Goal: Task Accomplishment & Management: Use online tool/utility

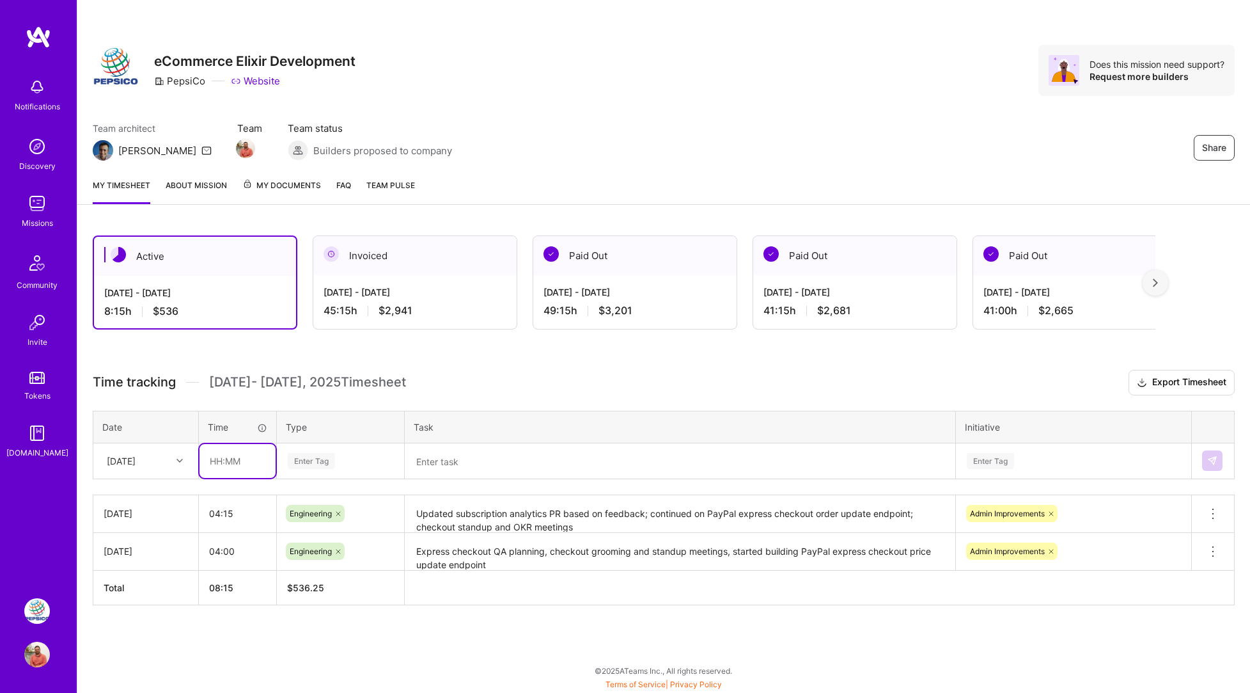
click at [258, 464] on input "text" at bounding box center [238, 461] width 76 height 34
type input "5"
type input "3"
type input "04:00"
click at [360, 446] on div "Enter Tag" at bounding box center [341, 460] width 126 height 33
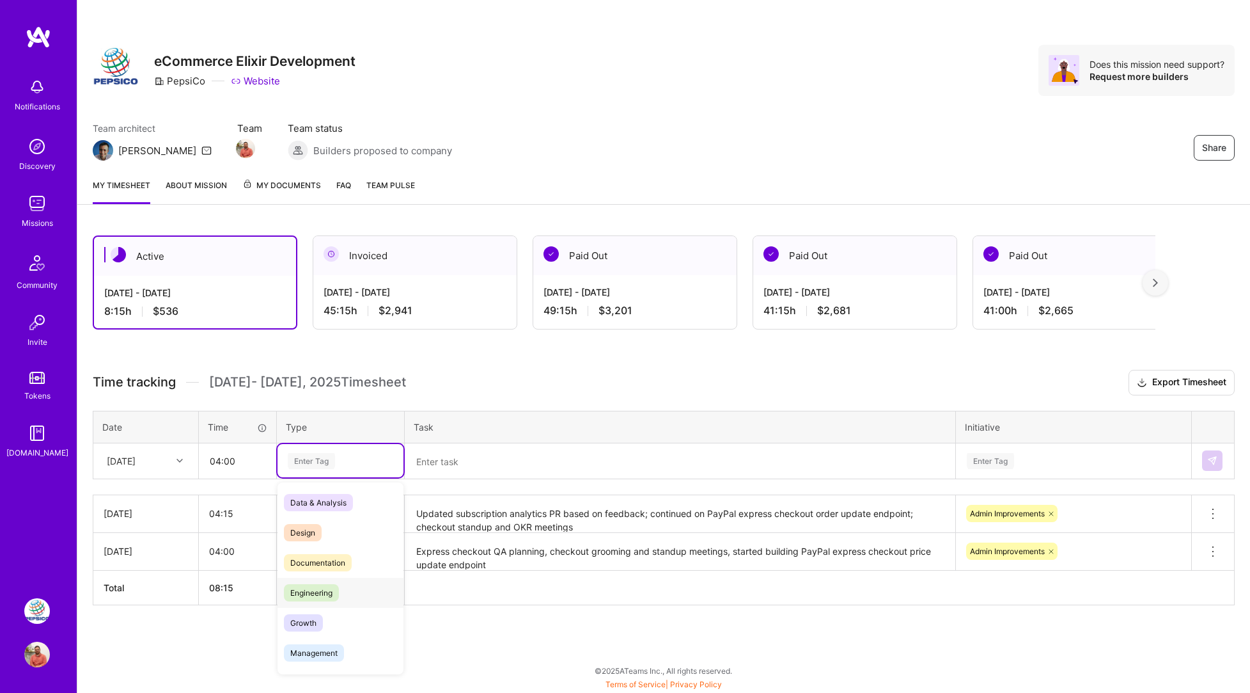
click at [315, 588] on span "Engineering" at bounding box center [311, 592] width 55 height 17
click at [460, 443] on td at bounding box center [680, 461] width 551 height 36
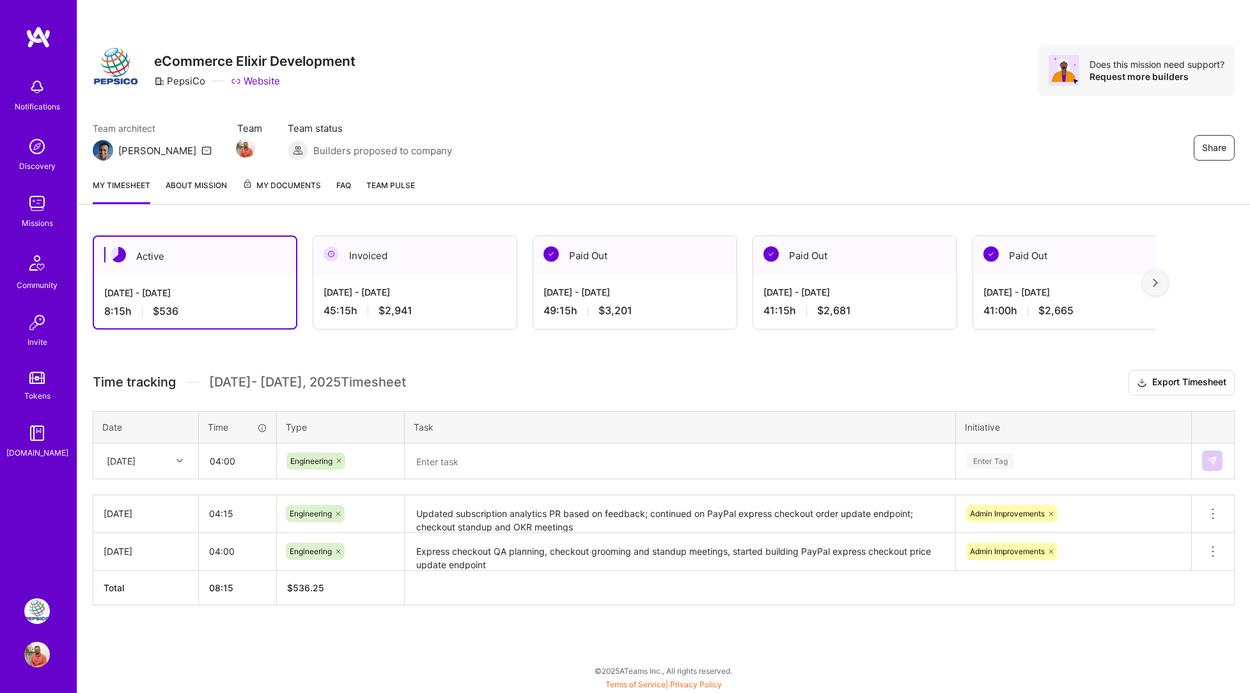
click at [443, 464] on textarea at bounding box center [680, 461] width 548 height 33
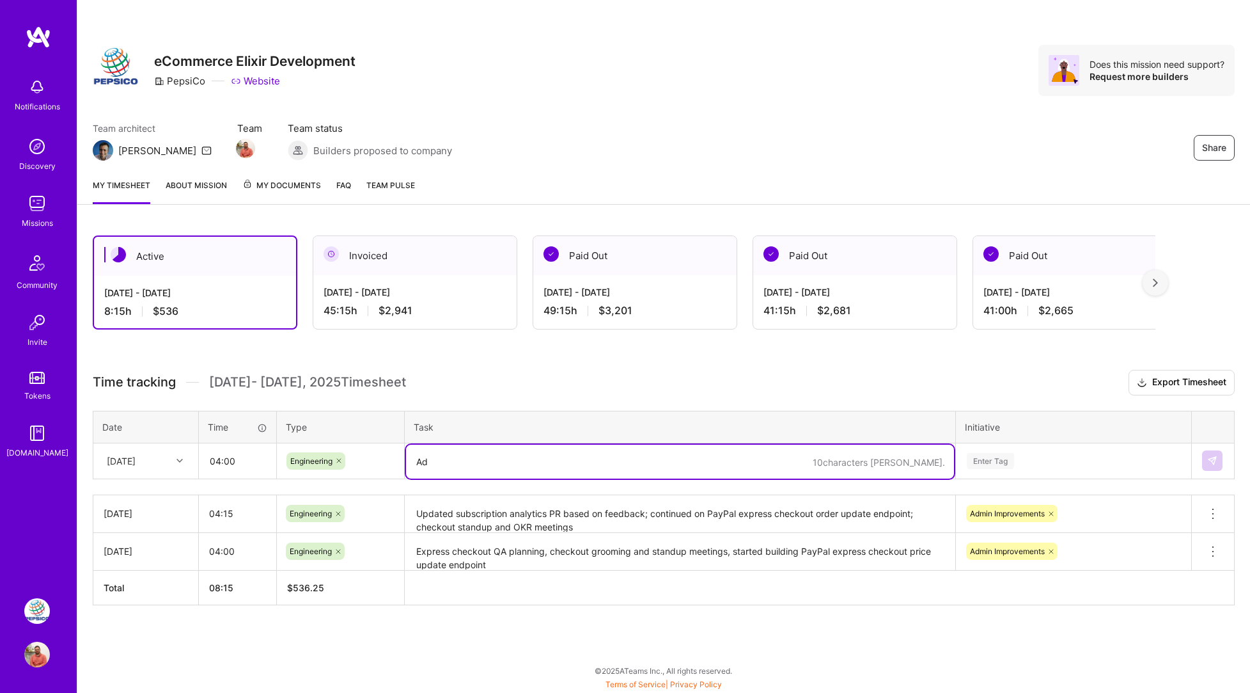
type textarea "A"
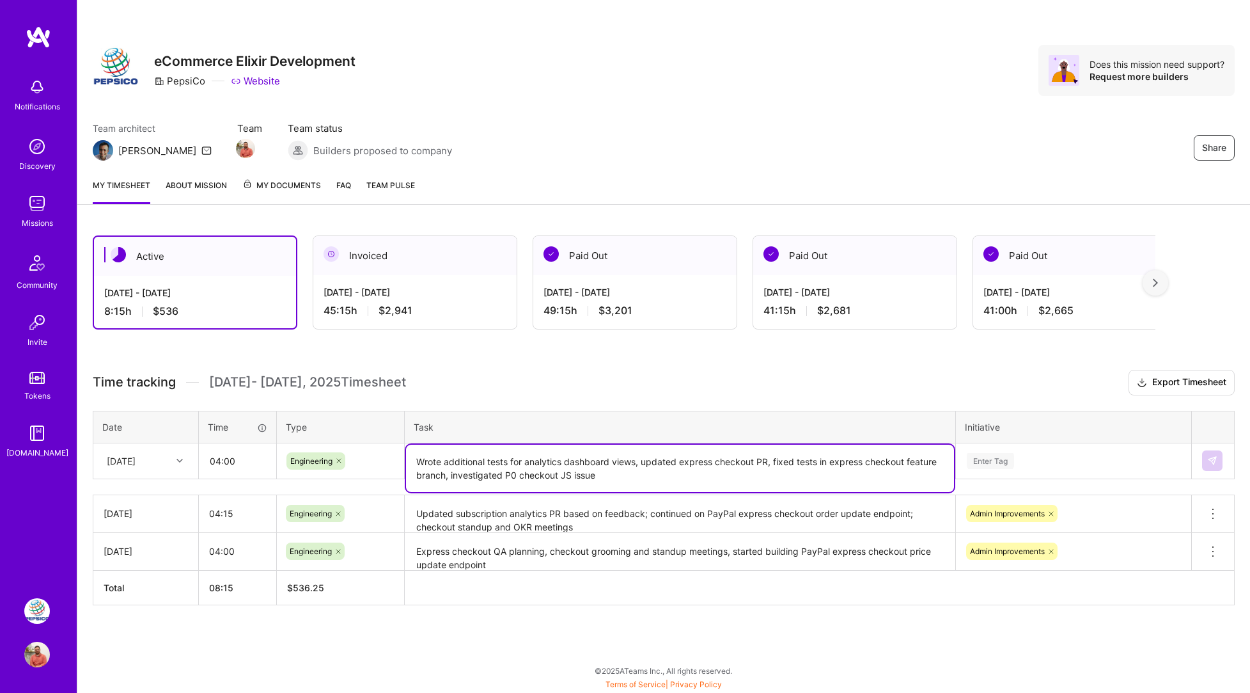
type textarea "Wrote additional tests for analytics dashboard views, updated express checkout …"
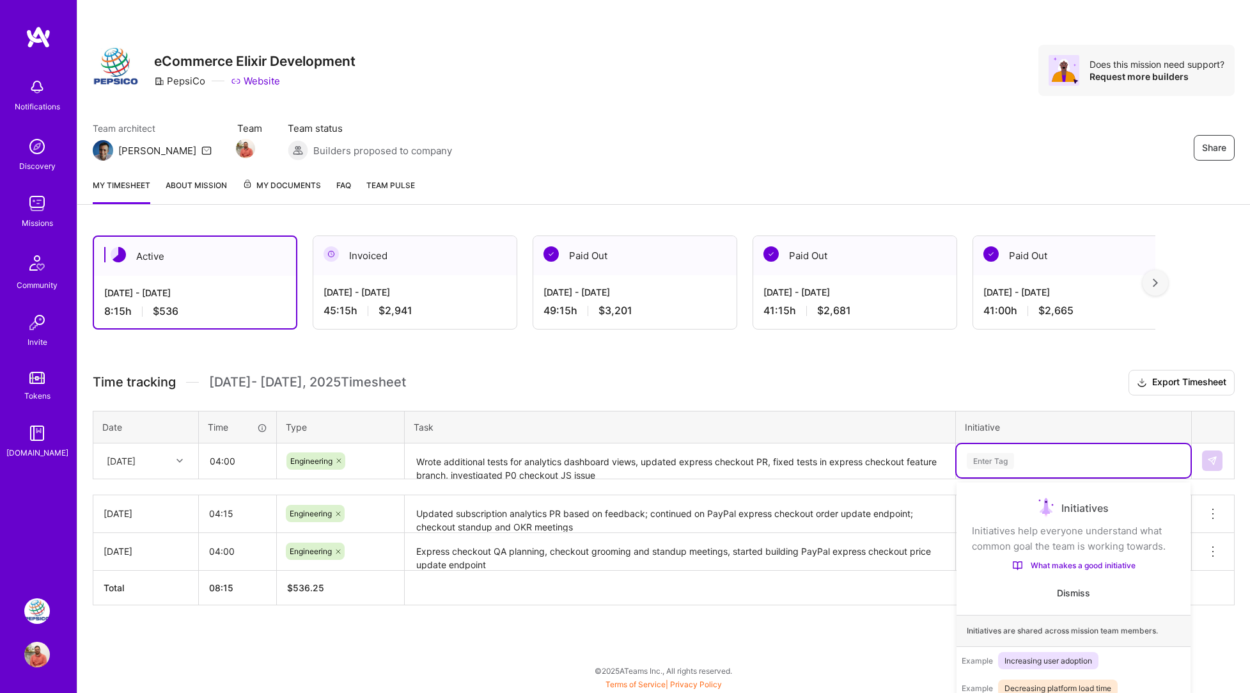
scroll to position [50, 0]
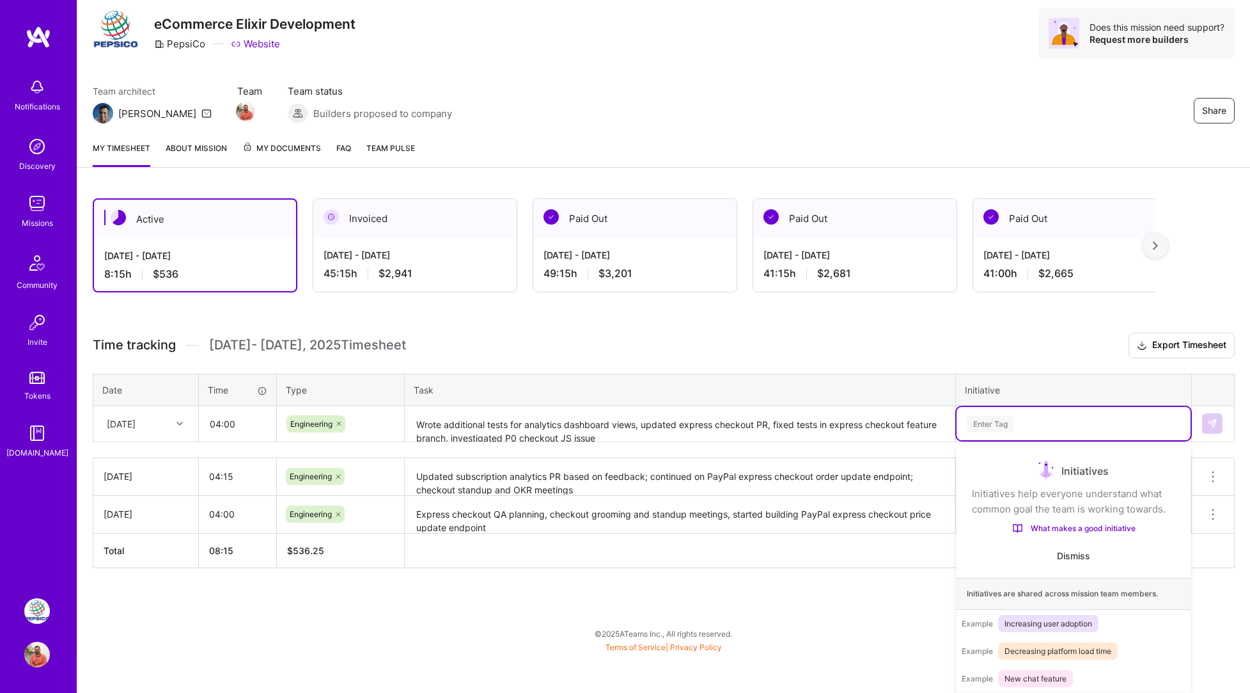
click at [1003, 440] on div "option Onboarding focused, 1 of 3. 3 results available. Use Up and Down to choo…" at bounding box center [1074, 423] width 234 height 33
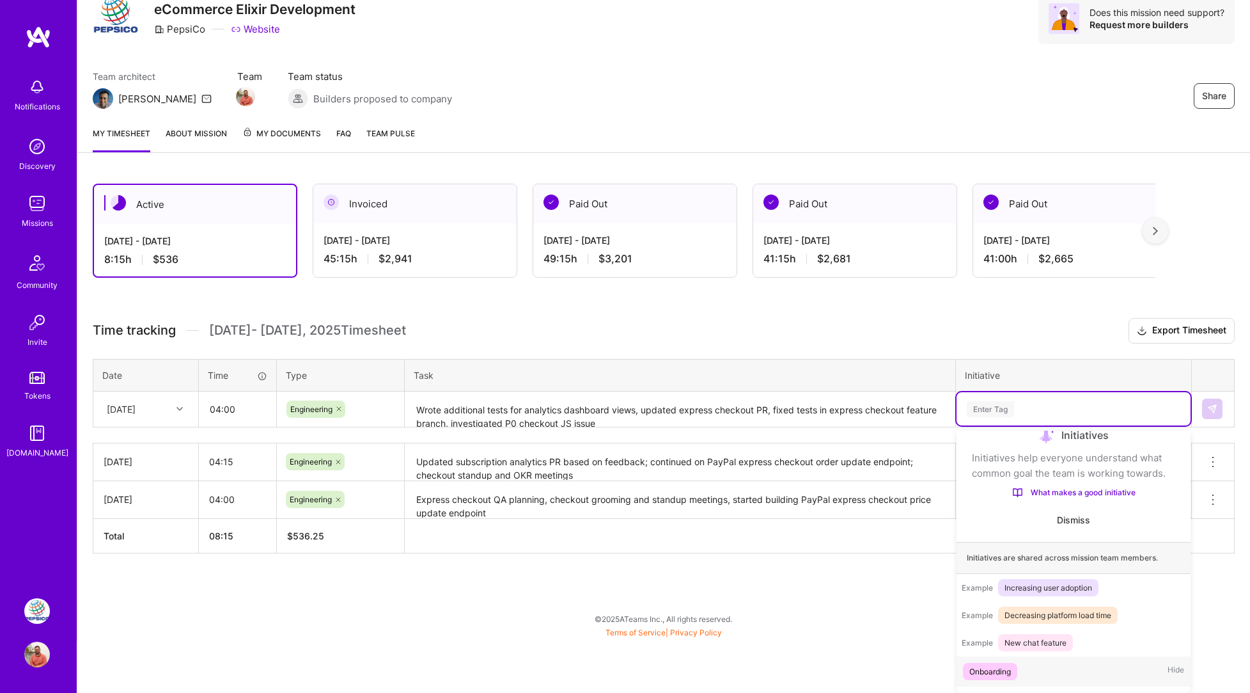
scroll to position [75, 0]
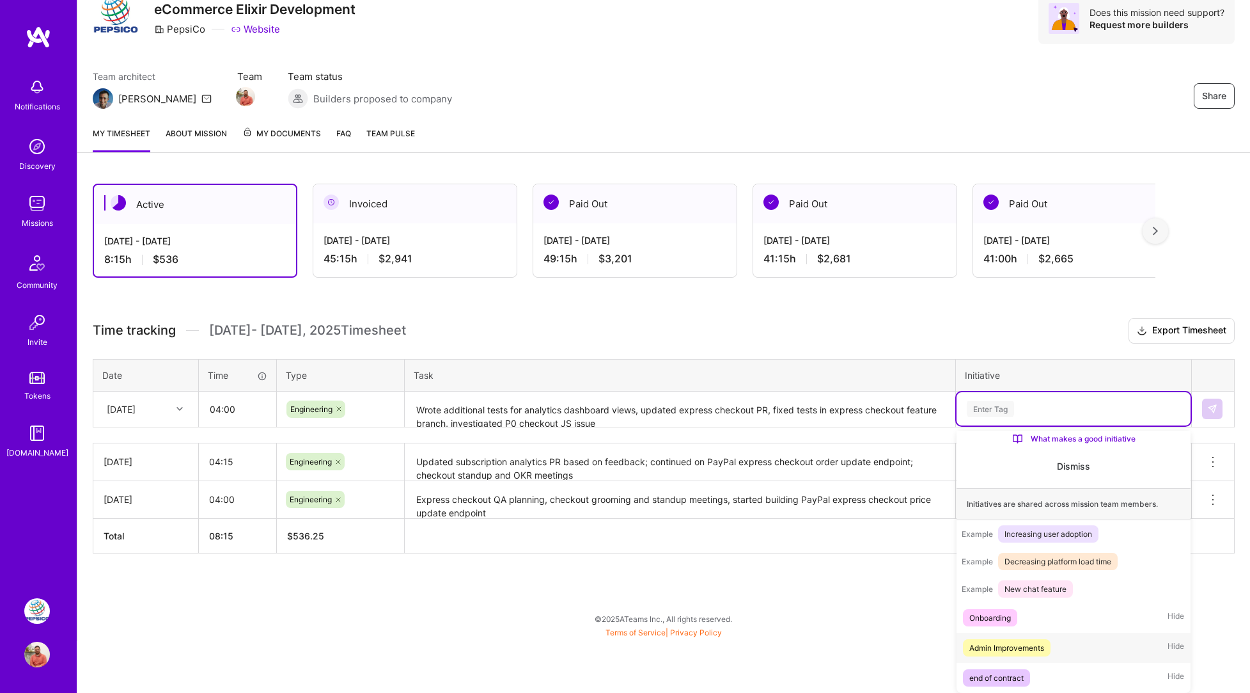
click at [1007, 647] on div "Admin Improvements" at bounding box center [1007, 647] width 75 height 13
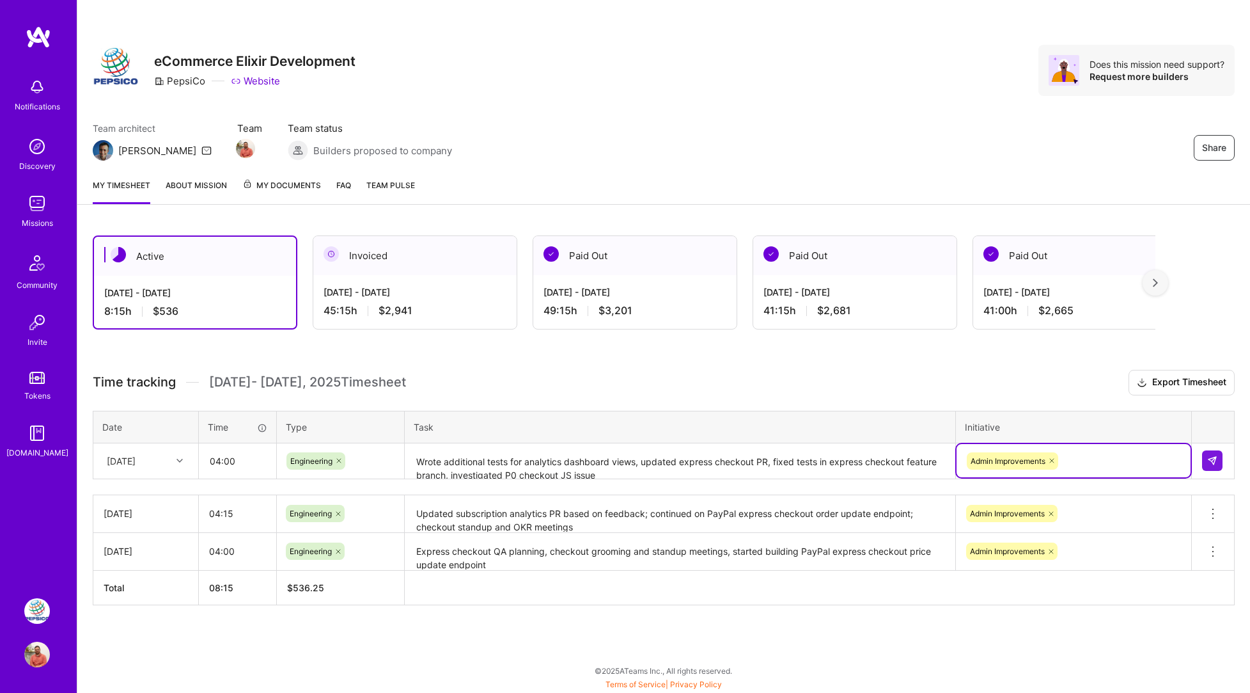
scroll to position [0, 0]
click at [1218, 460] on button at bounding box center [1212, 460] width 20 height 20
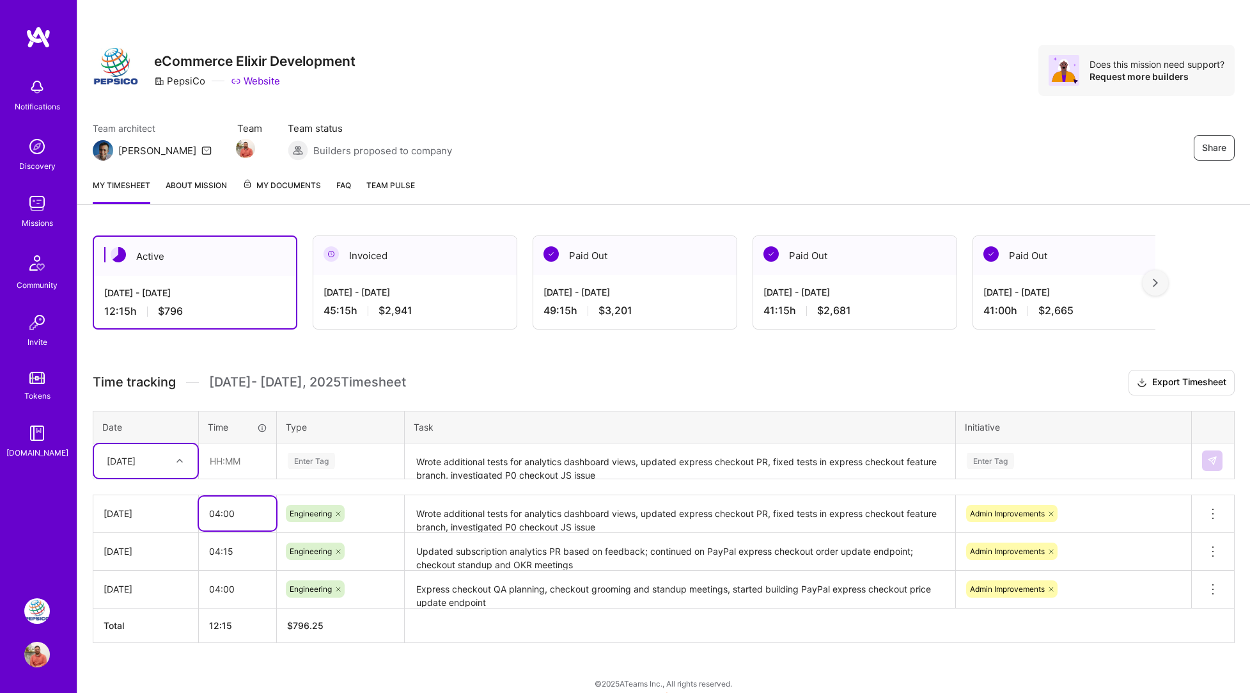
click at [230, 515] on input "04:00" at bounding box center [237, 513] width 77 height 34
click at [519, 385] on h3 "Time tracking [DATE] - [DATE] Timesheet Export Timesheet" at bounding box center [664, 383] width 1142 height 26
click at [232, 516] on input "04:15" at bounding box center [237, 513] width 77 height 34
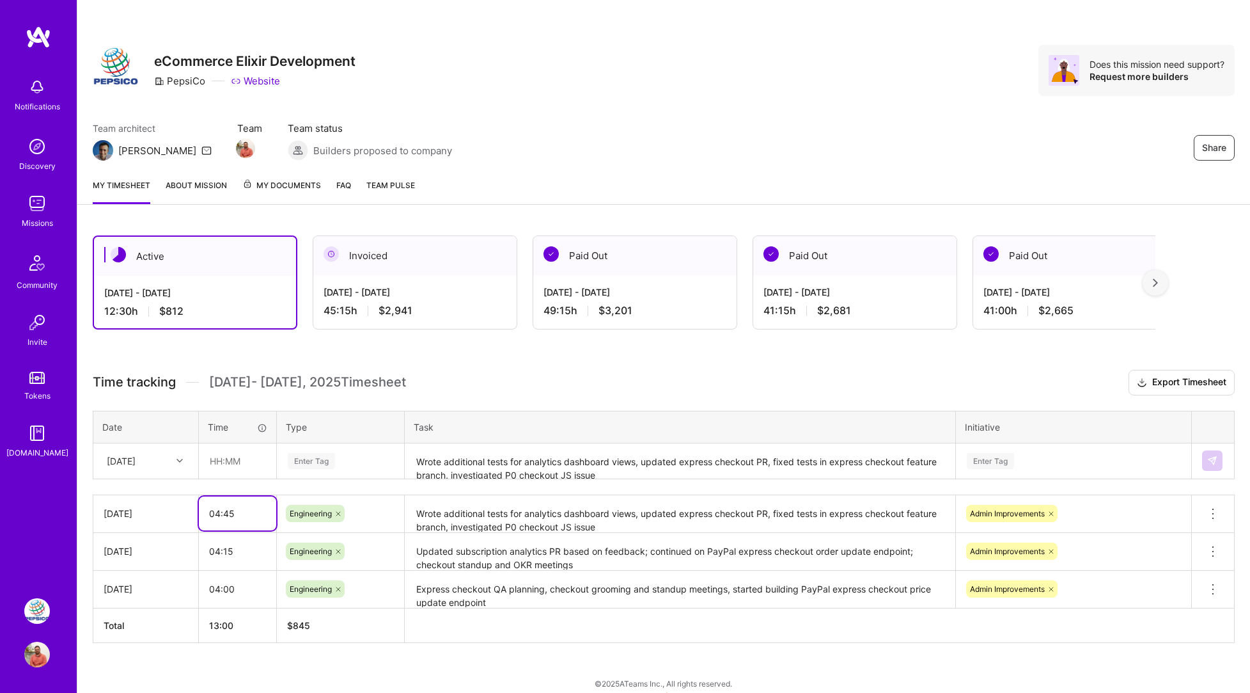
type input "04:45"
click at [301, 656] on div "Active [DATE] - [DATE] 12:30 h $812 Invoiced [DATE] - [DATE] 45:15 h $2,941 Pai…" at bounding box center [663, 462] width 1173 height 485
